Goal: Task Accomplishment & Management: Complete application form

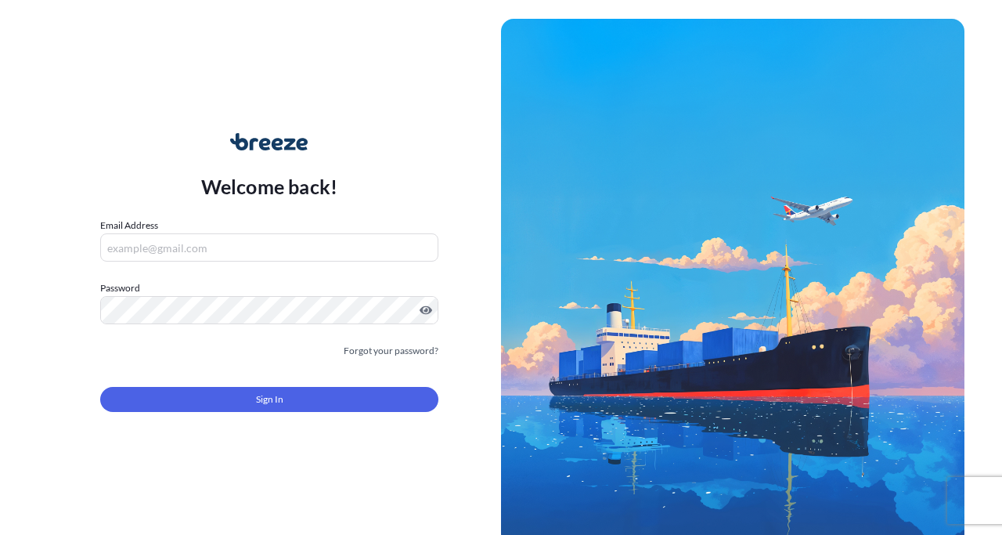
type input "[EMAIL_ADDRESS][DOMAIN_NAME]"
click at [204, 252] on input "[EMAIL_ADDRESS][DOMAIN_NAME]" at bounding box center [269, 247] width 338 height 28
type input "[EMAIL_ADDRESS][DOMAIN_NAME]"
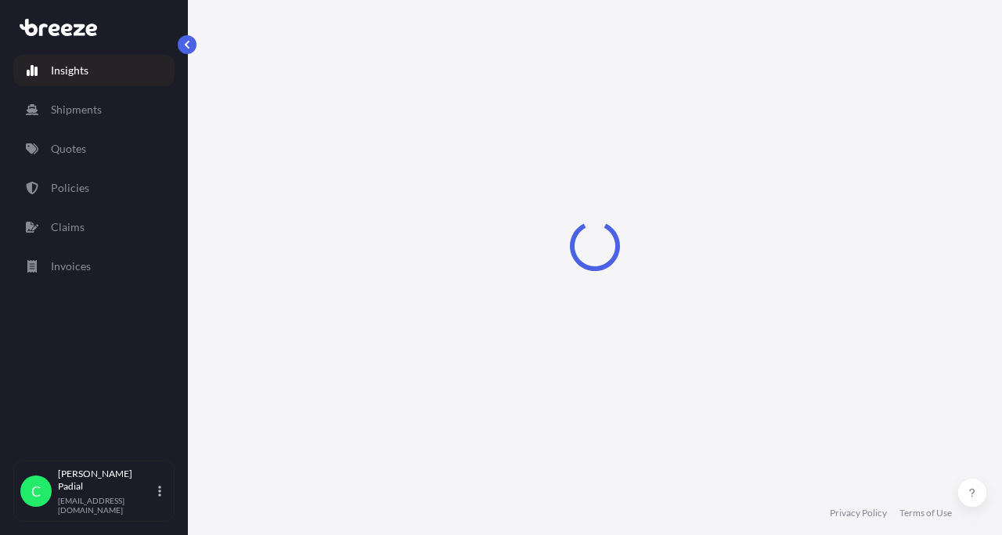
select select "2025"
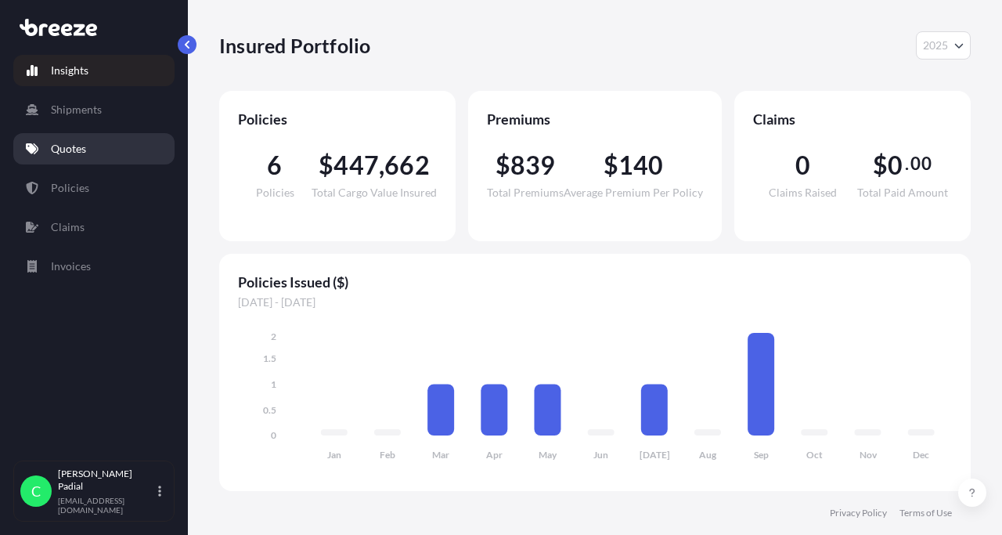
click at [92, 150] on link "Quotes" at bounding box center [93, 148] width 161 height 31
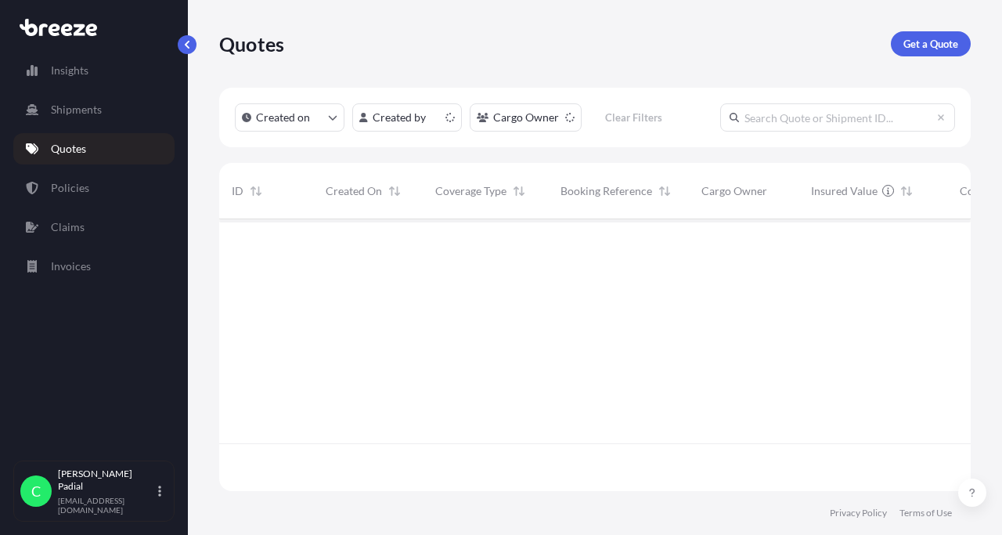
scroll to position [280, 752]
click at [601, 242] on div "—" at bounding box center [619, 245] width 116 height 16
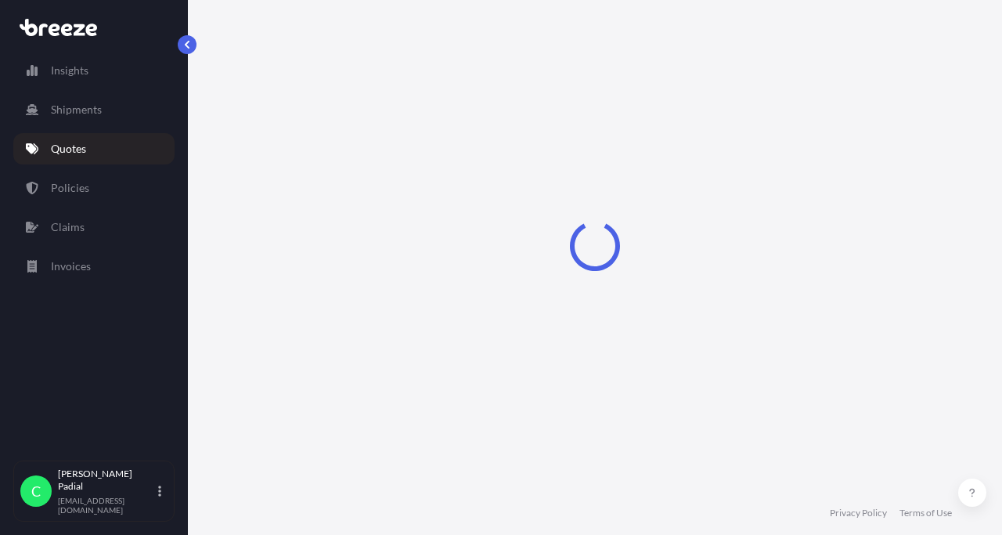
select select "Road"
select select "1"
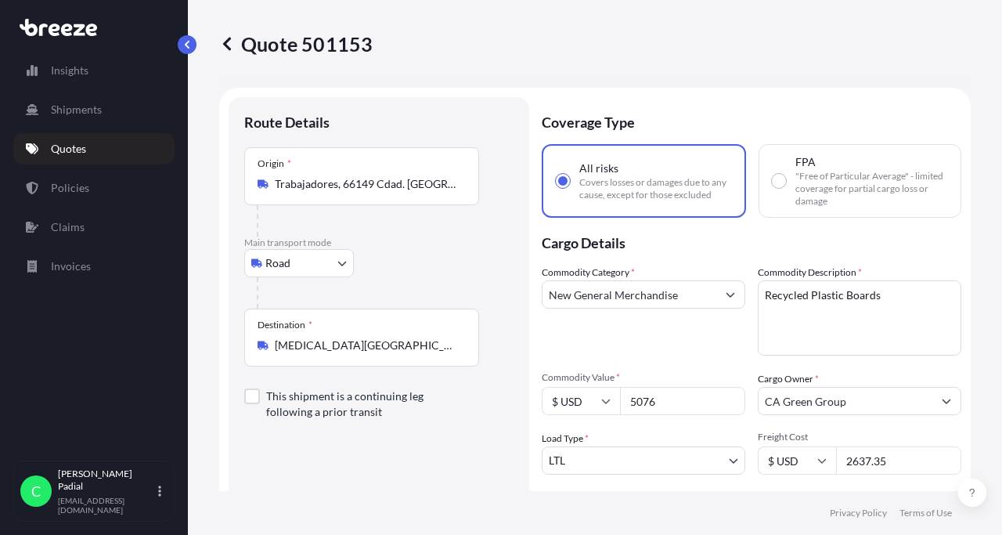
click at [537, 73] on div "Quote 501153" at bounding box center [595, 44] width 752 height 88
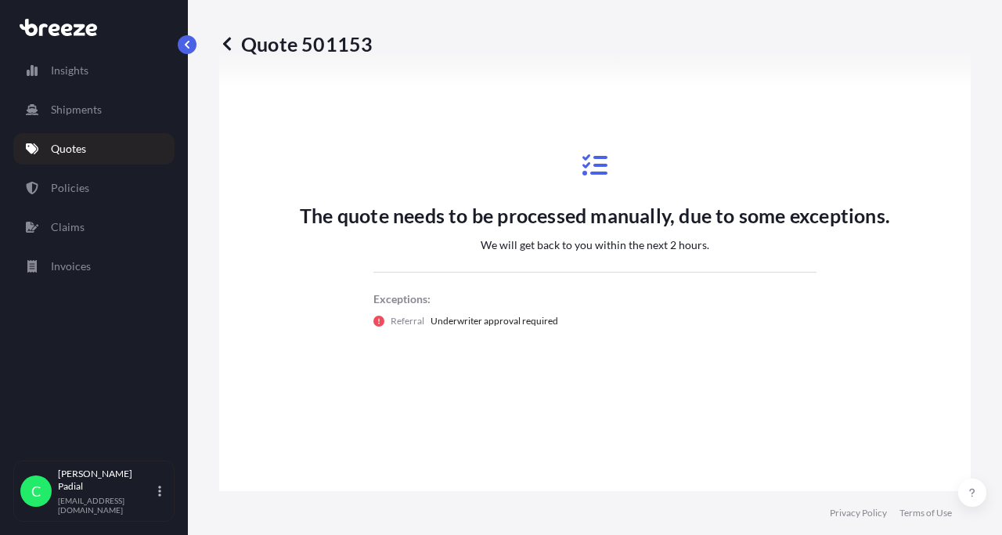
scroll to position [889, 0]
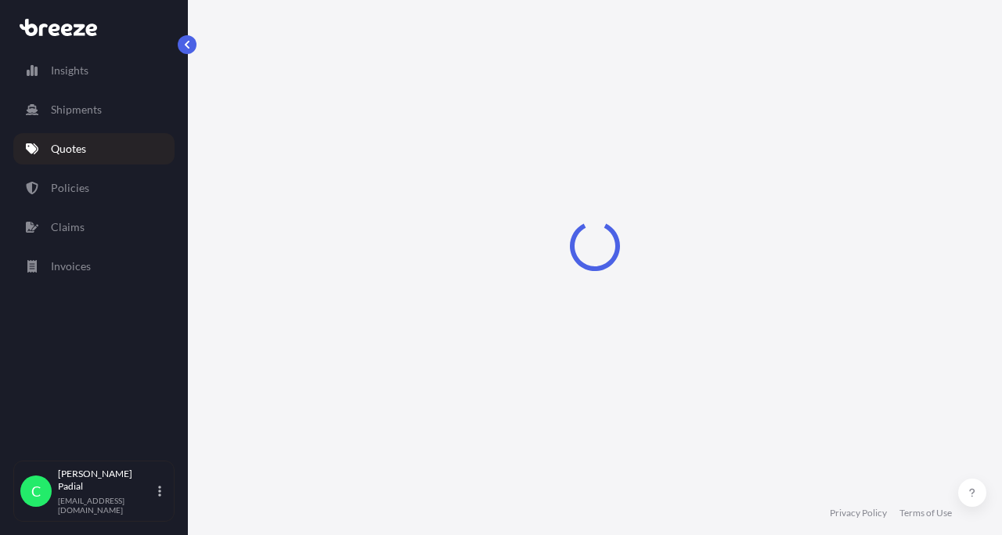
select select "Road"
select select "1"
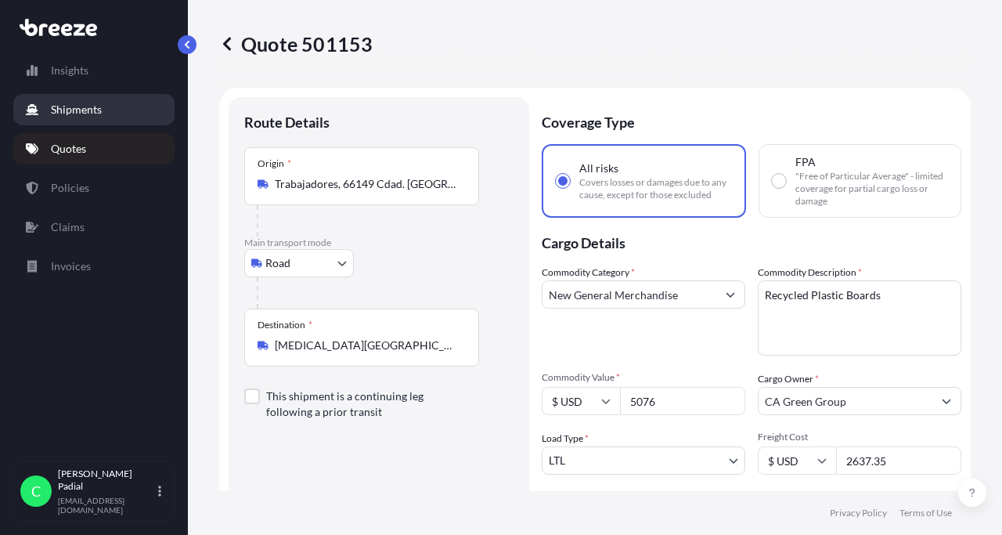
click at [85, 113] on p "Shipments" at bounding box center [76, 110] width 51 height 16
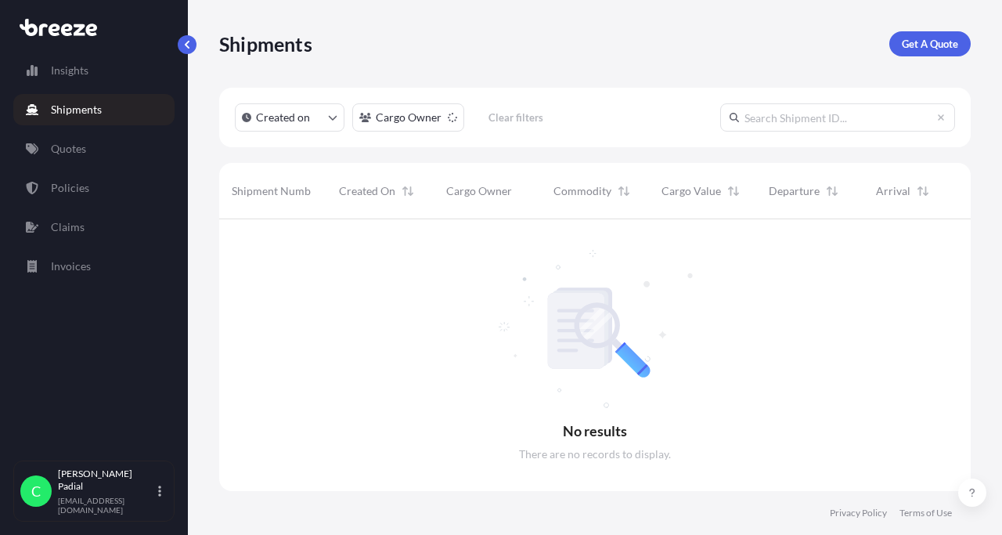
scroll to position [328, 752]
click at [90, 73] on link "Insights" at bounding box center [93, 70] width 161 height 31
select select "2025"
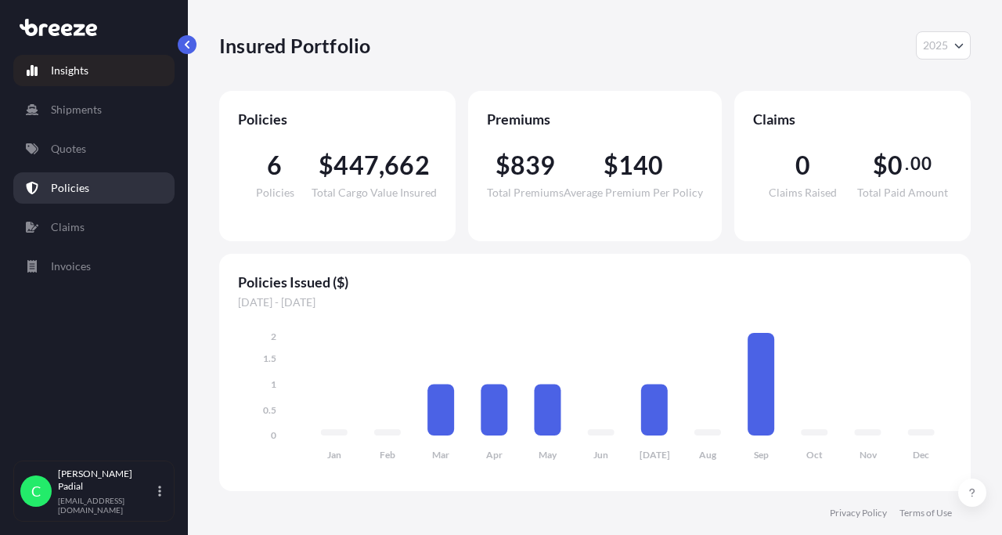
click at [70, 185] on p "Policies" at bounding box center [70, 188] width 38 height 16
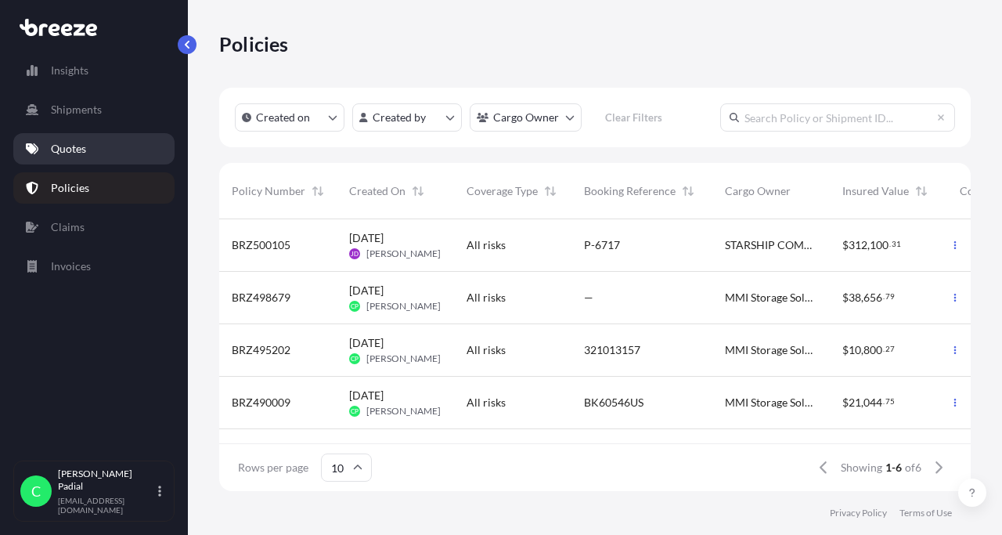
click at [102, 146] on link "Quotes" at bounding box center [93, 148] width 161 height 31
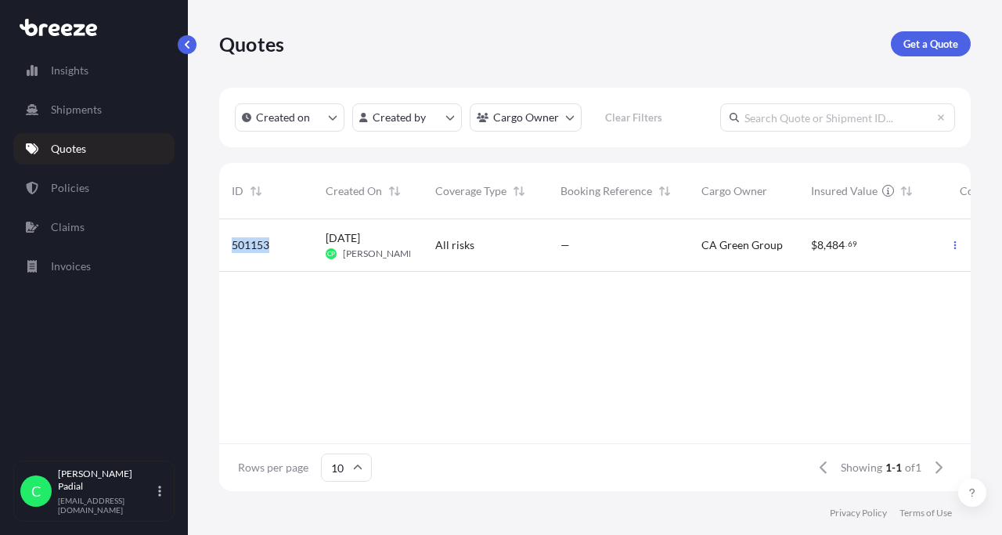
drag, startPoint x: 272, startPoint y: 240, endPoint x: 226, endPoint y: 240, distance: 46.2
click at [226, 240] on div "501153" at bounding box center [266, 245] width 94 height 52
select select "Road"
select select "1"
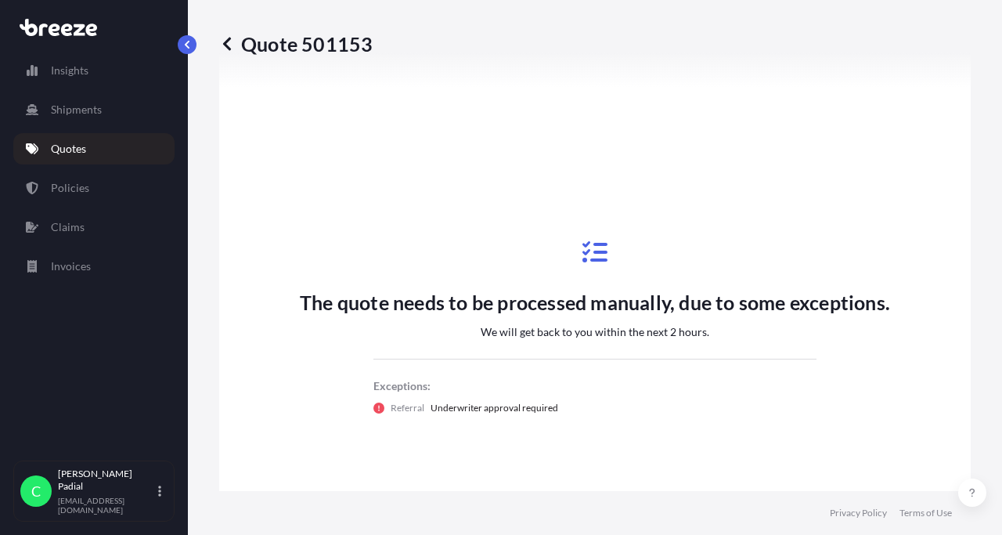
scroll to position [802, 0]
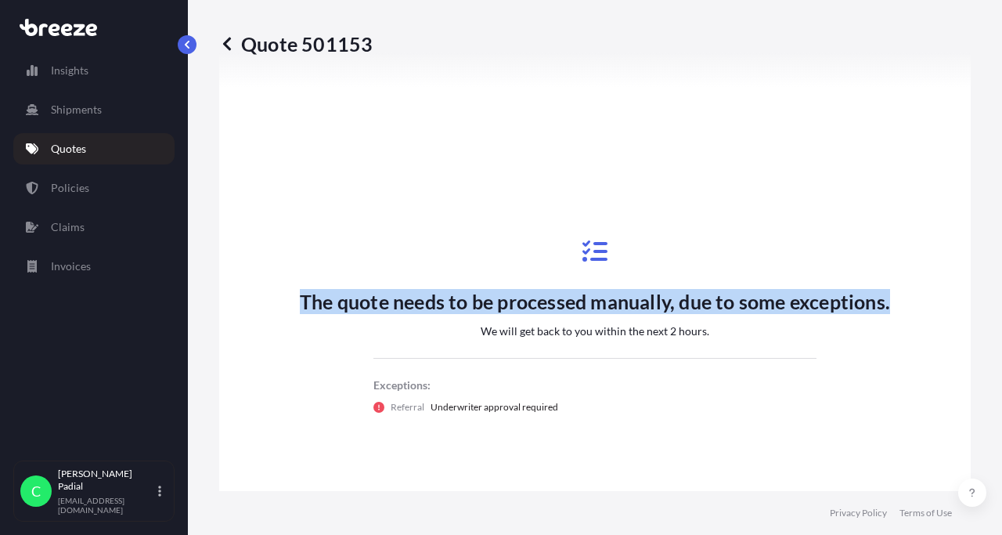
drag, startPoint x: 903, startPoint y: 310, endPoint x: 284, endPoint y: 294, distance: 619.5
click at [284, 294] on div "The quote needs to be processed manually, due to some exceptions. We will get b…" at bounding box center [595, 326] width 708 height 825
click at [384, 95] on div "The quote needs to be processed manually, due to some exceptions. We will get b…" at bounding box center [595, 326] width 708 height 825
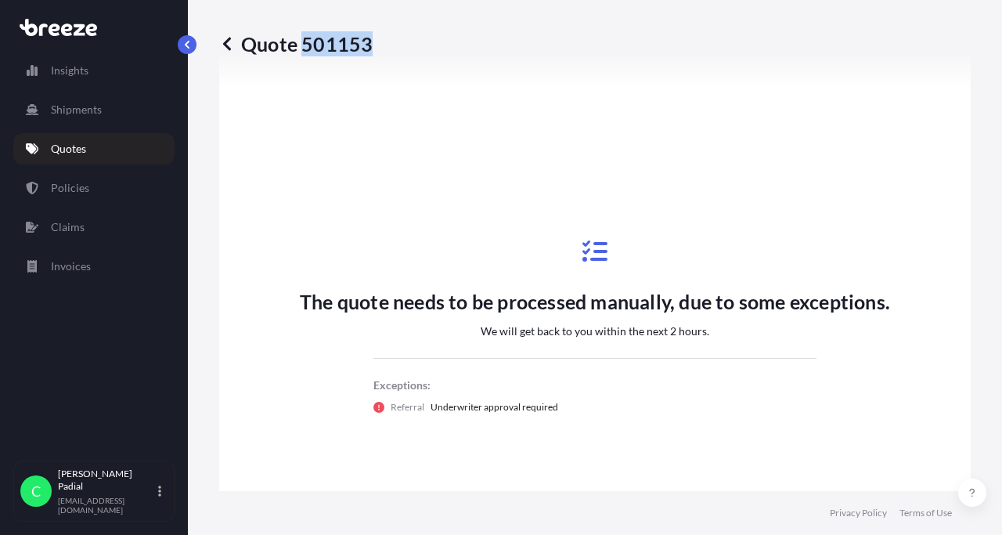
drag, startPoint x: 377, startPoint y: 43, endPoint x: 306, endPoint y: 43, distance: 70.5
click at [306, 43] on div "Quote 501153" at bounding box center [595, 43] width 752 height 25
copy p "501153"
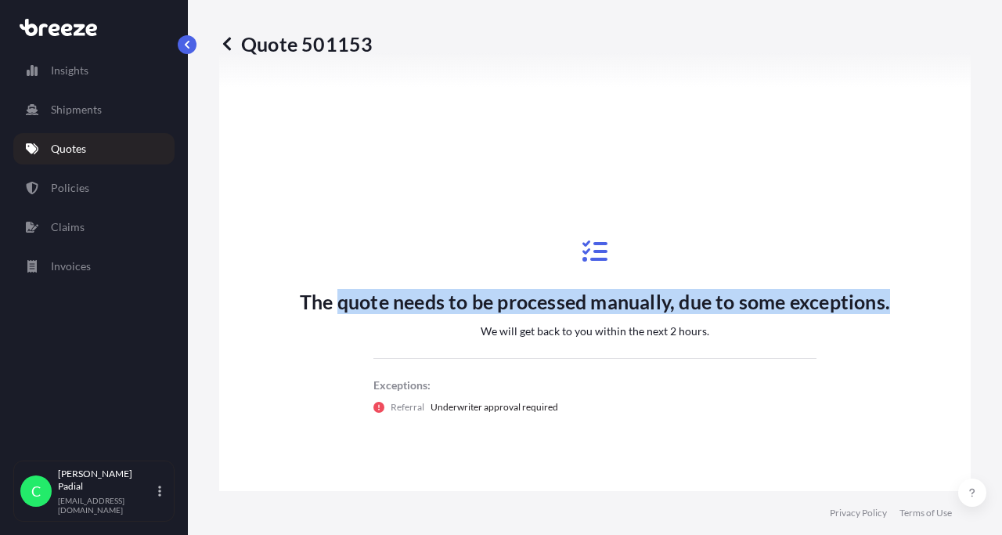
drag, startPoint x: 337, startPoint y: 302, endPoint x: 914, endPoint y: 315, distance: 576.3
click at [915, 315] on div "The quote needs to be processed manually, due to some exceptions. We will get b…" at bounding box center [595, 326] width 708 height 825
copy p "quote needs to be processed manually, due to some exceptions."
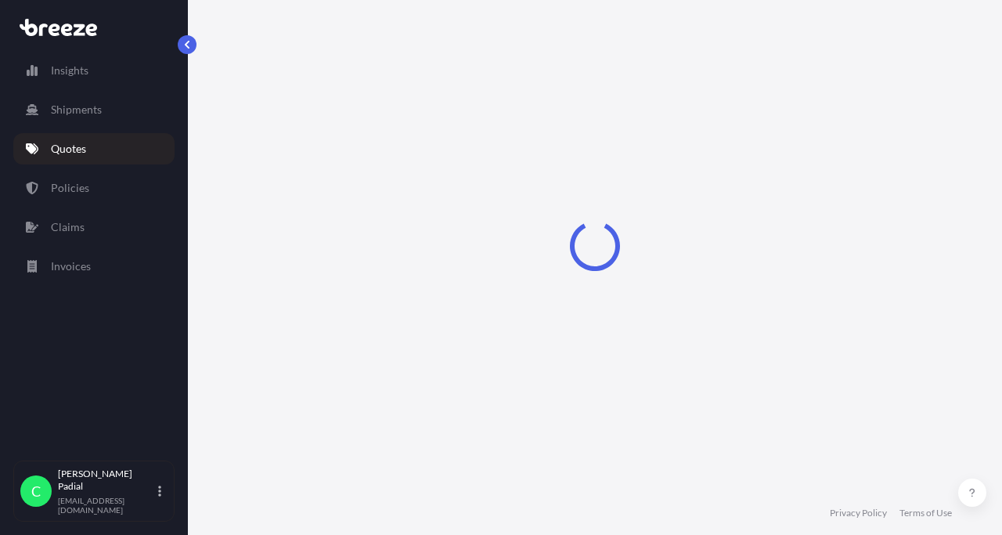
select select "Road"
select select "1"
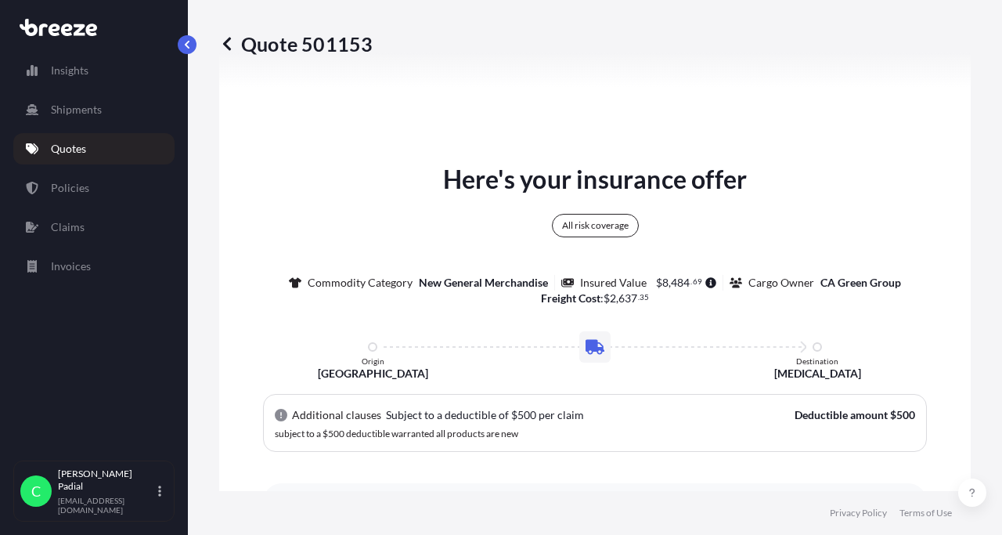
scroll to position [859, 0]
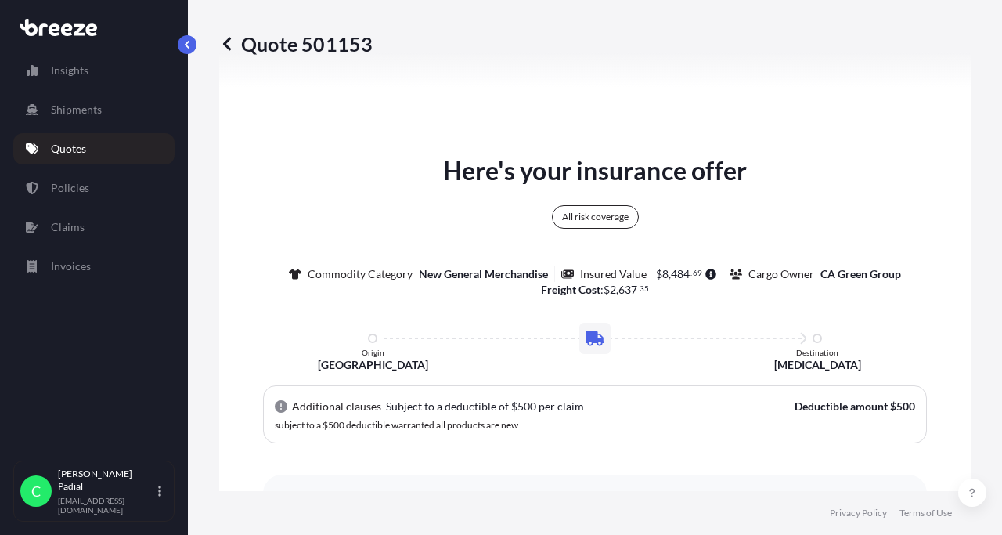
click at [591, 215] on div "All risk coverage" at bounding box center [595, 216] width 87 height 23
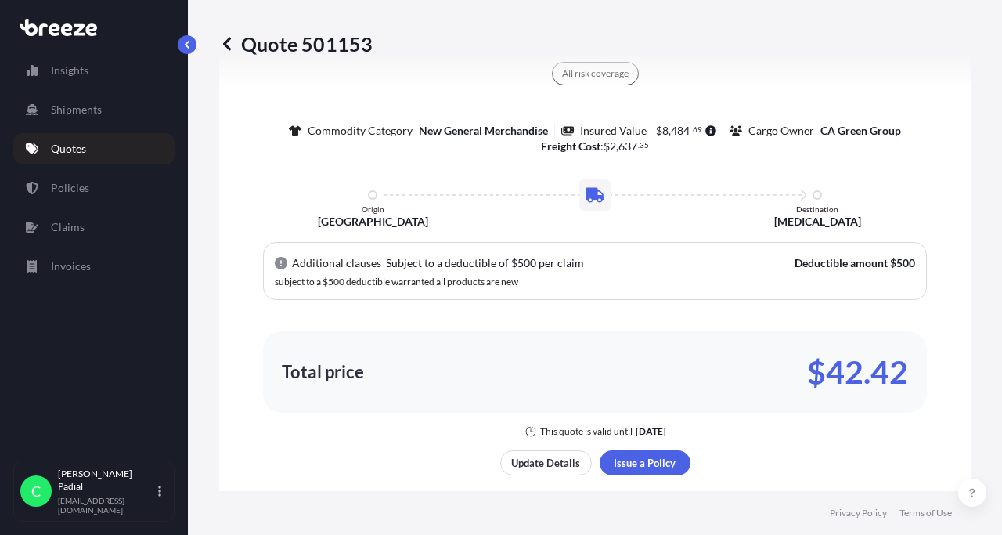
scroll to position [1112, 0]
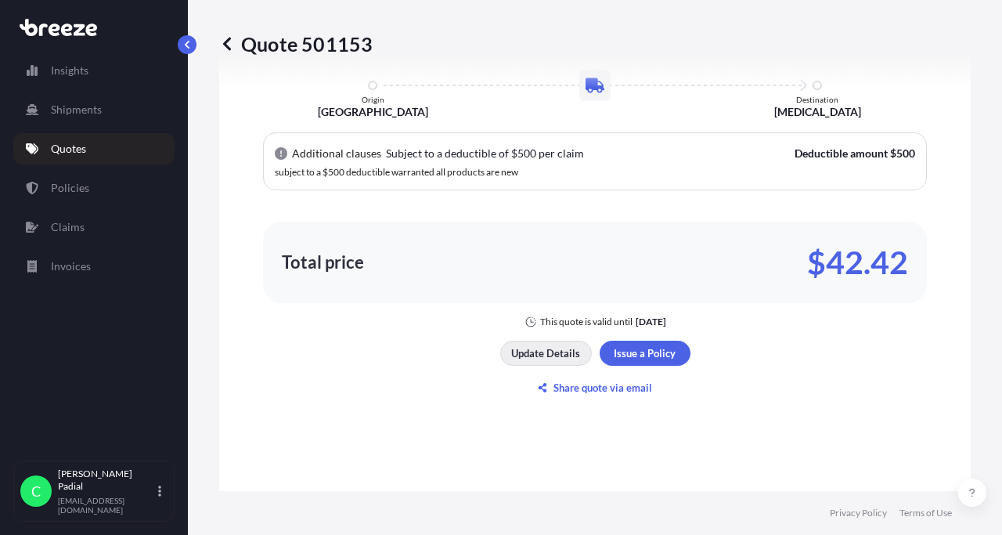
click at [535, 350] on p "Update Details" at bounding box center [545, 353] width 69 height 16
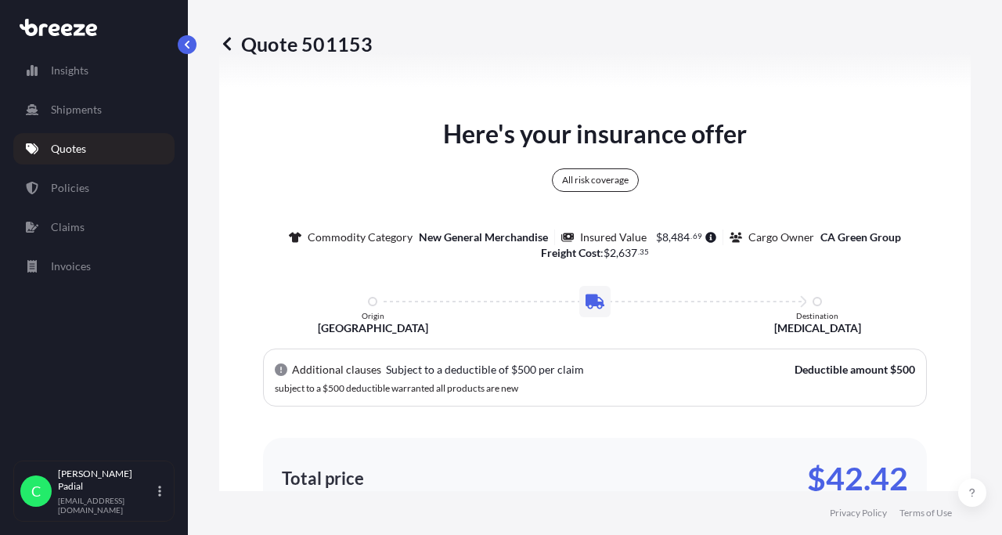
scroll to position [897, 0]
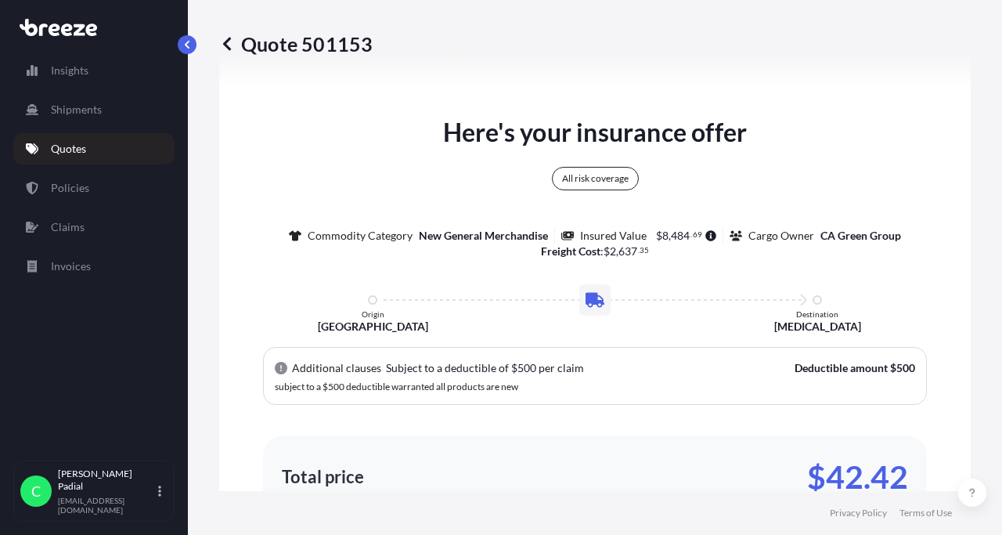
click at [585, 178] on div "All risk coverage" at bounding box center [595, 178] width 87 height 23
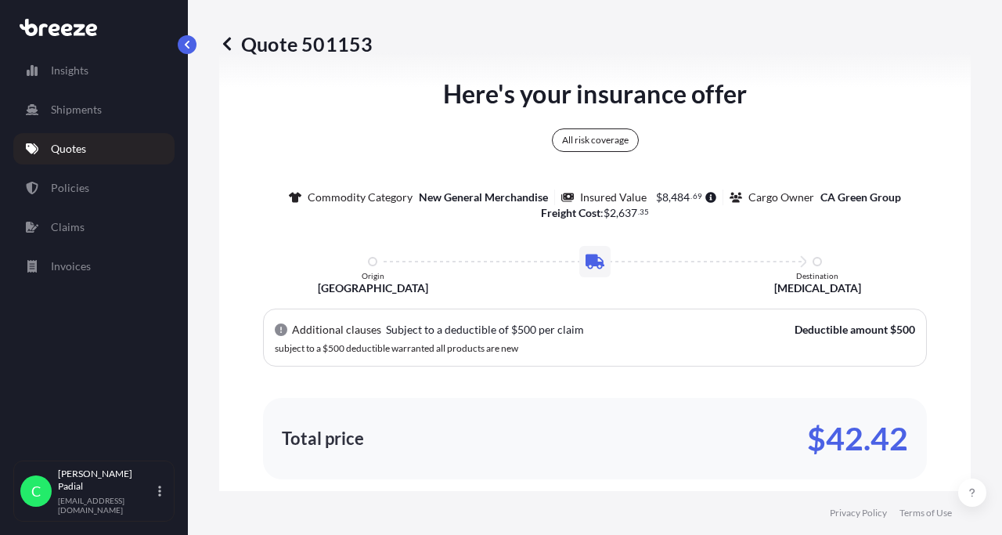
scroll to position [955, 0]
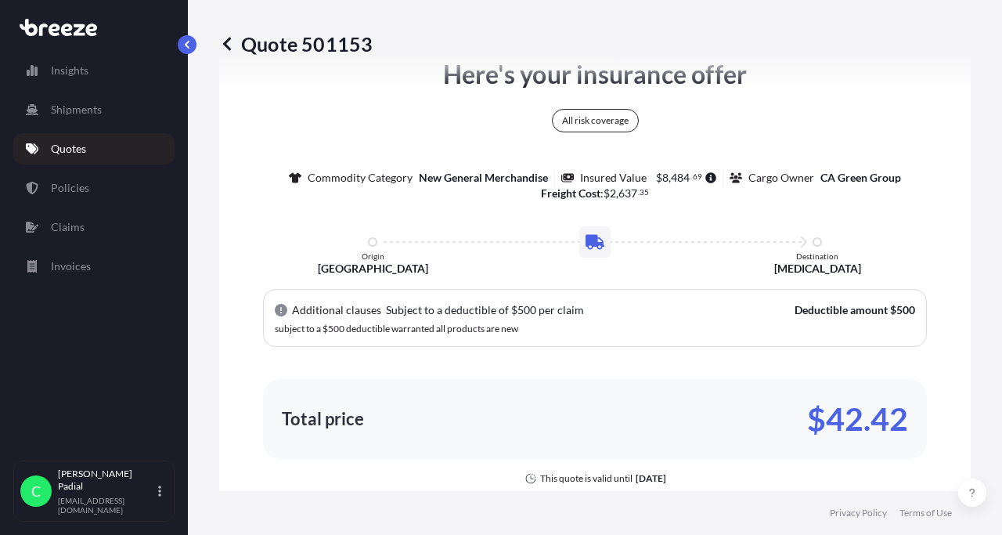
click at [453, 307] on p "Subject to a deductible of $500 per claim" at bounding box center [485, 310] width 198 height 16
click at [283, 311] on icon at bounding box center [281, 310] width 13 height 13
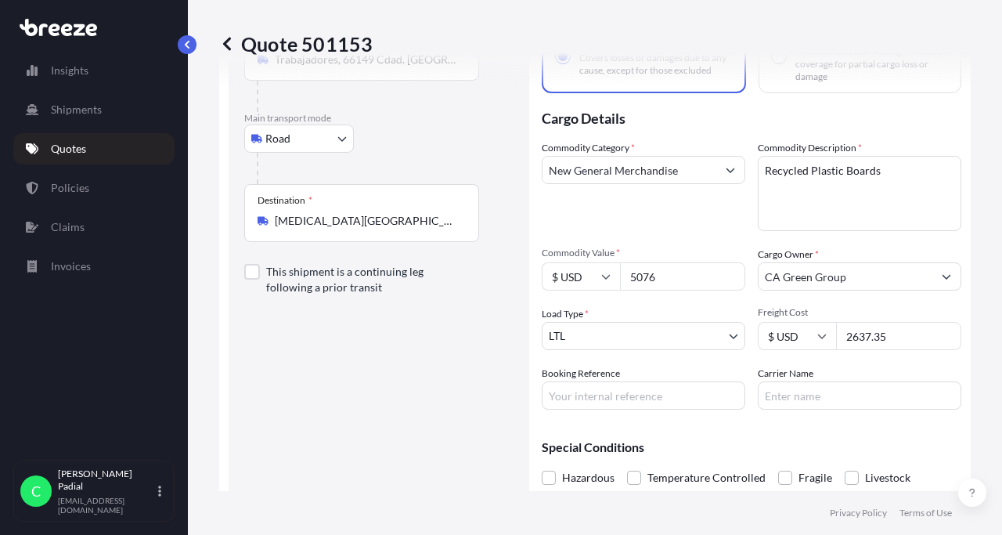
scroll to position [0, 0]
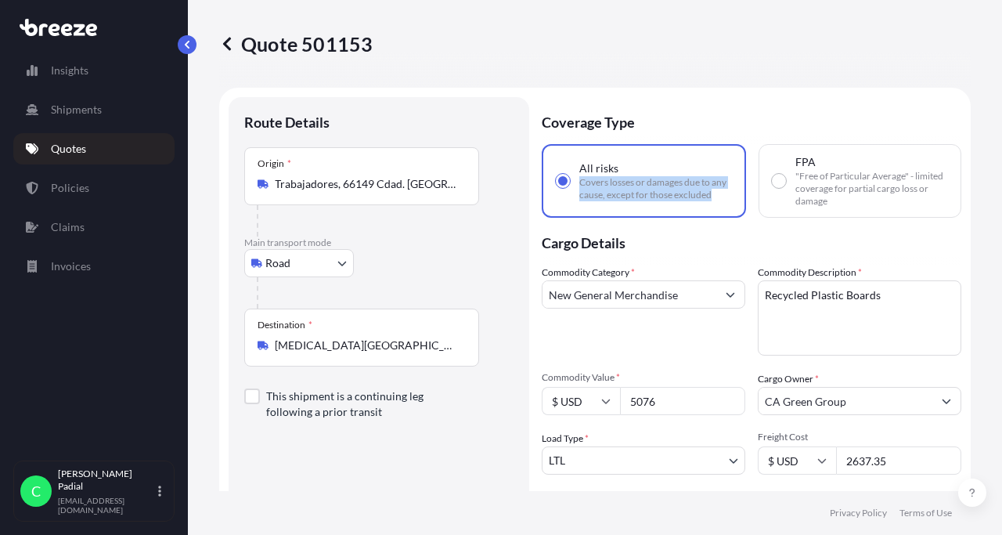
drag, startPoint x: 718, startPoint y: 198, endPoint x: 579, endPoint y: 183, distance: 139.4
click at [579, 183] on span "Covers losses or damages due to any cause, except for those excluded" at bounding box center [655, 188] width 153 height 25
copy span "Covers losses or damages due to any cause, except for those excluded"
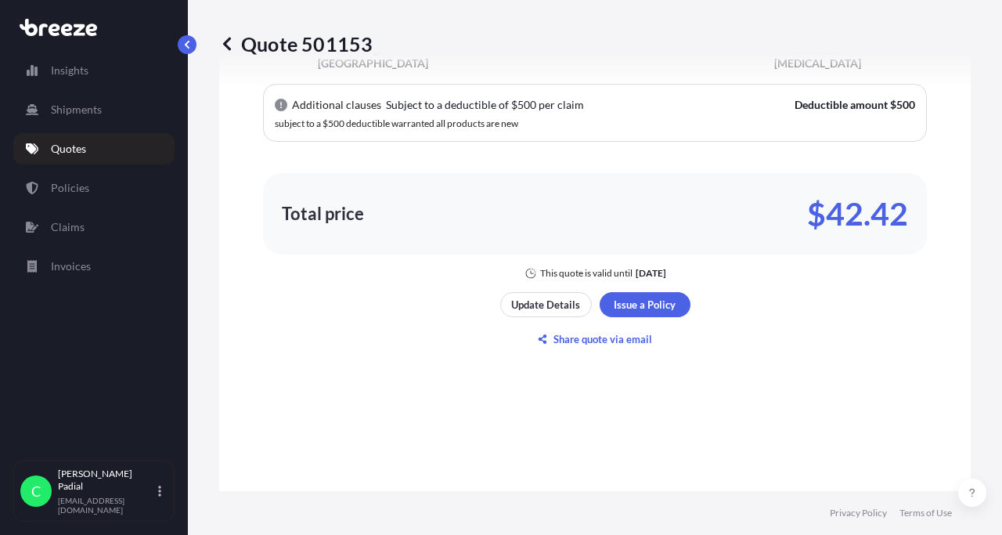
scroll to position [1199, 0]
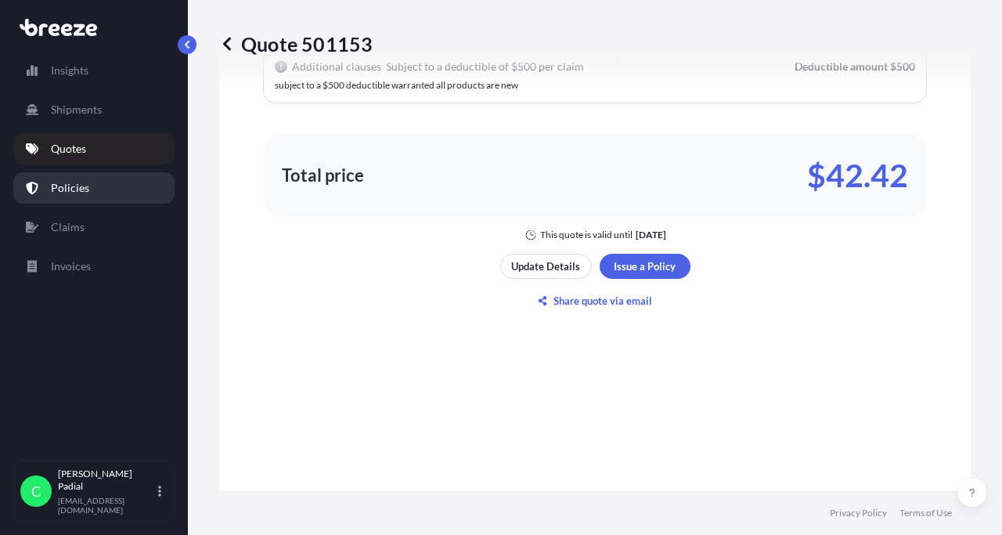
click at [117, 186] on link "Policies" at bounding box center [93, 187] width 161 height 31
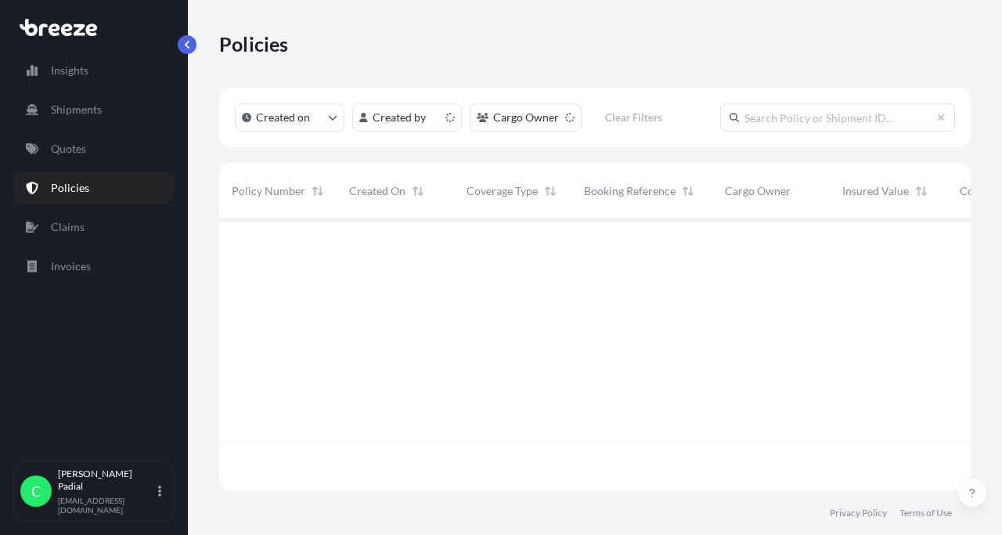
scroll to position [280, 752]
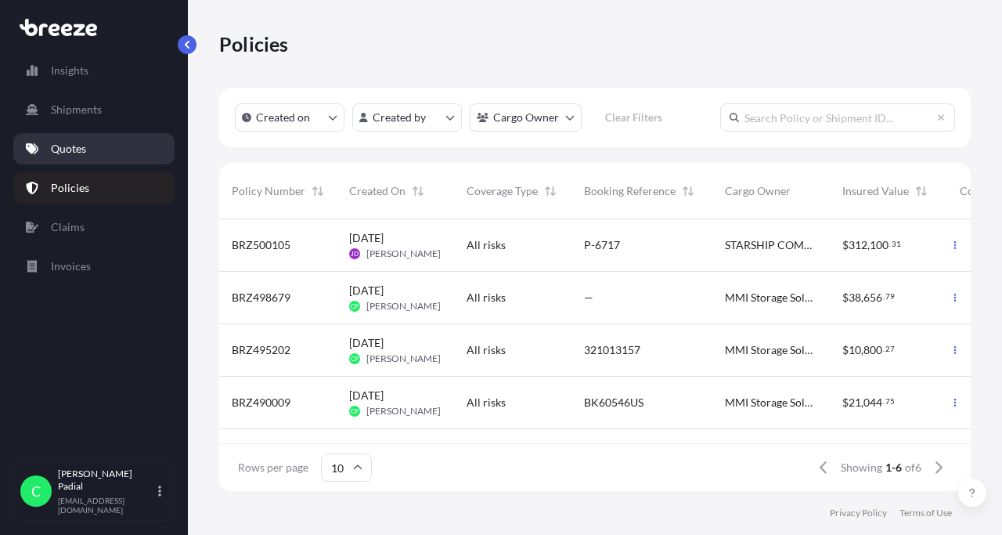
click at [90, 162] on link "Quotes" at bounding box center [93, 148] width 161 height 31
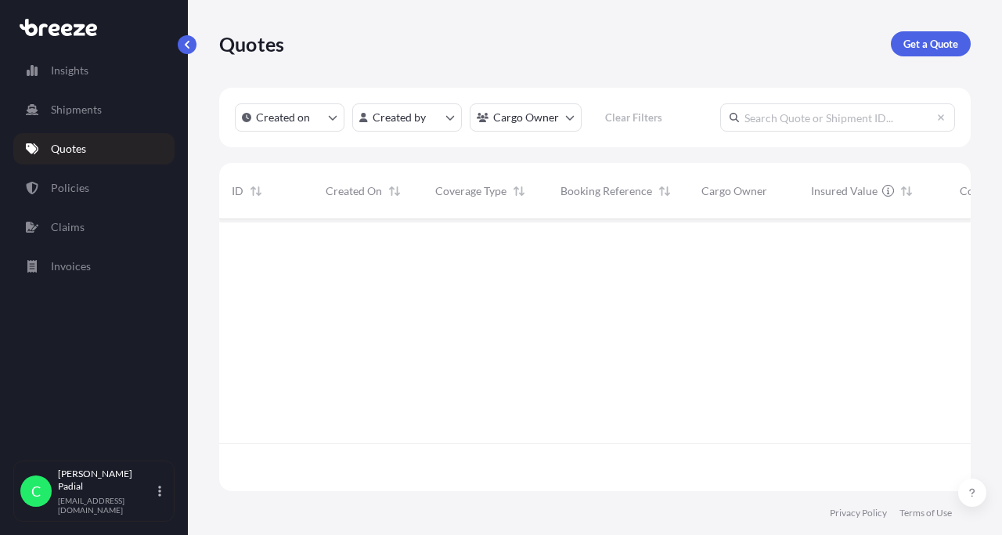
scroll to position [280, 752]
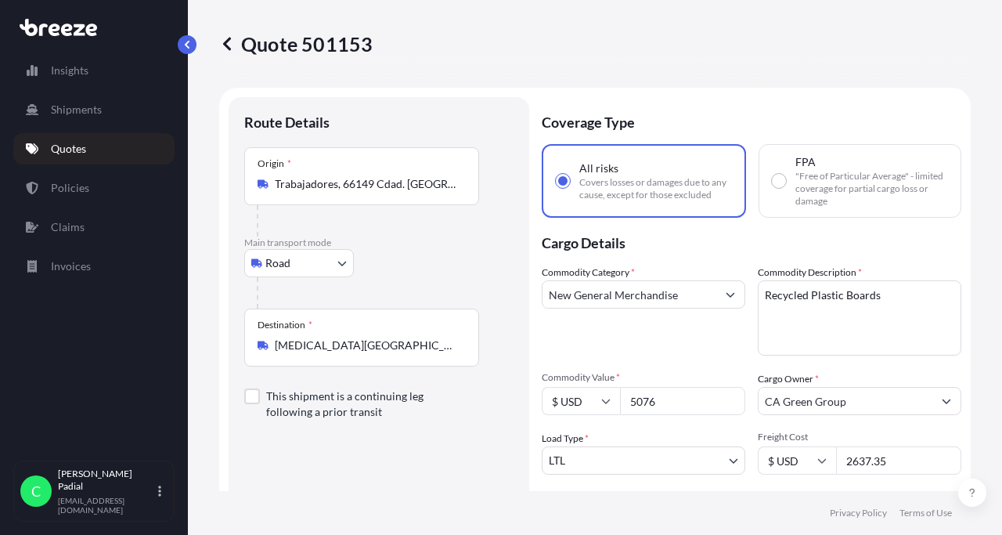
select select "Road"
select select "1"
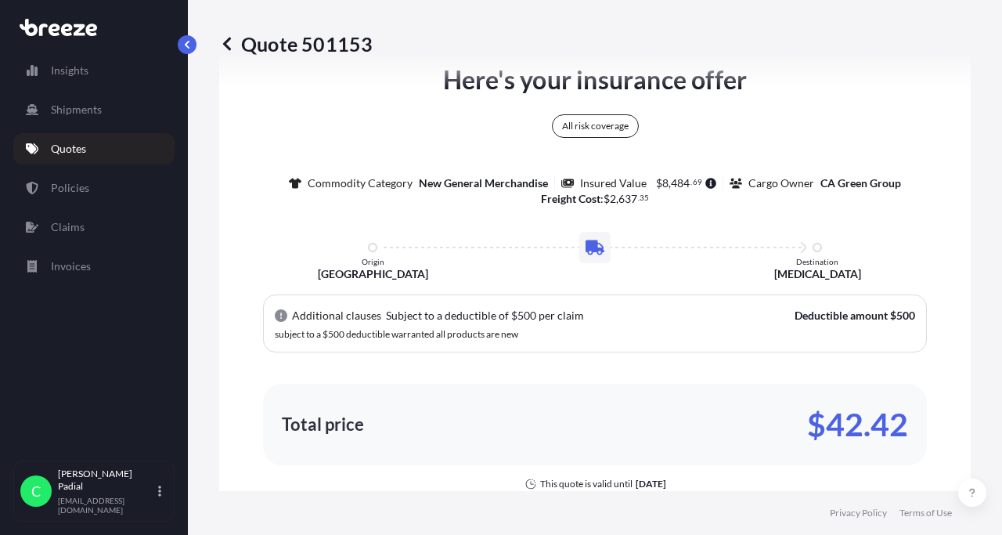
scroll to position [951, 0]
click at [598, 126] on div "All risk coverage" at bounding box center [595, 124] width 87 height 23
drag, startPoint x: 633, startPoint y: 125, endPoint x: 559, endPoint y: 124, distance: 74.4
click at [559, 124] on div "All risk coverage" at bounding box center [595, 124] width 87 height 23
copy div "All risk coverage"
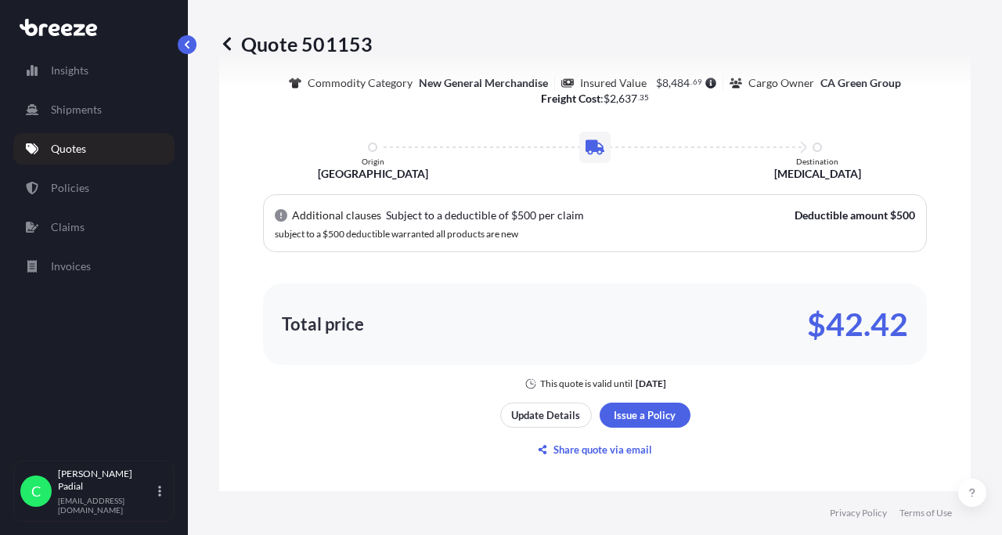
scroll to position [1082, 0]
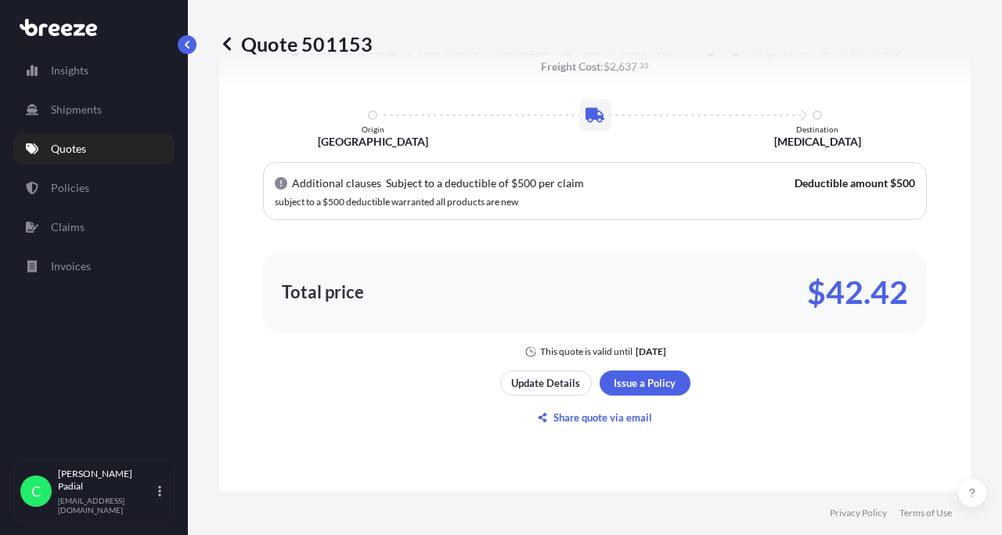
click at [634, 283] on div "Total price $42.42" at bounding box center [595, 291] width 626 height 25
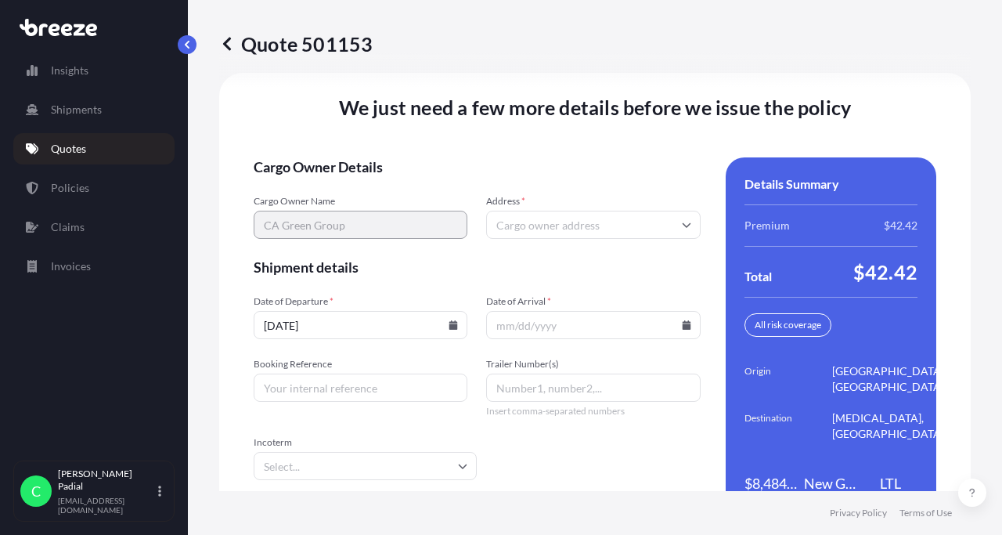
scroll to position [2338, 0]
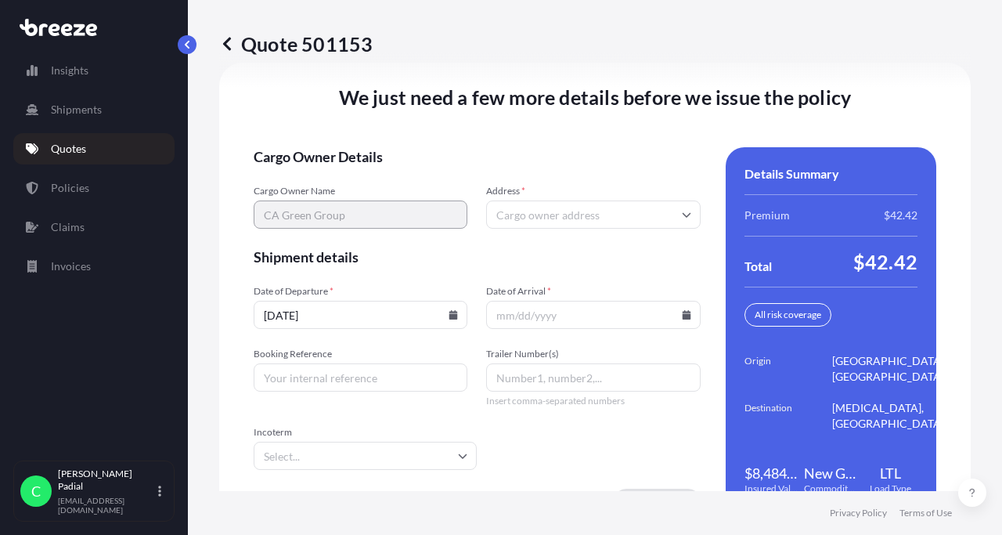
click at [553, 218] on input "Address *" at bounding box center [593, 214] width 214 height 28
click at [528, 145] on div "We just need a few more details before we issue the policy Cargo Owner Details …" at bounding box center [595, 299] width 752 height 473
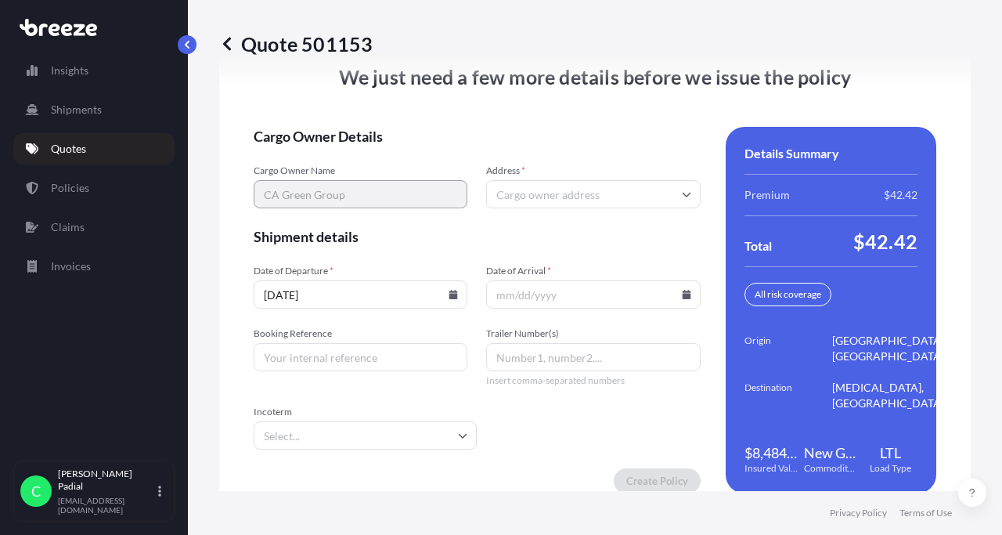
scroll to position [2382, 0]
